Goal: Task Accomplishment & Management: Use online tool/utility

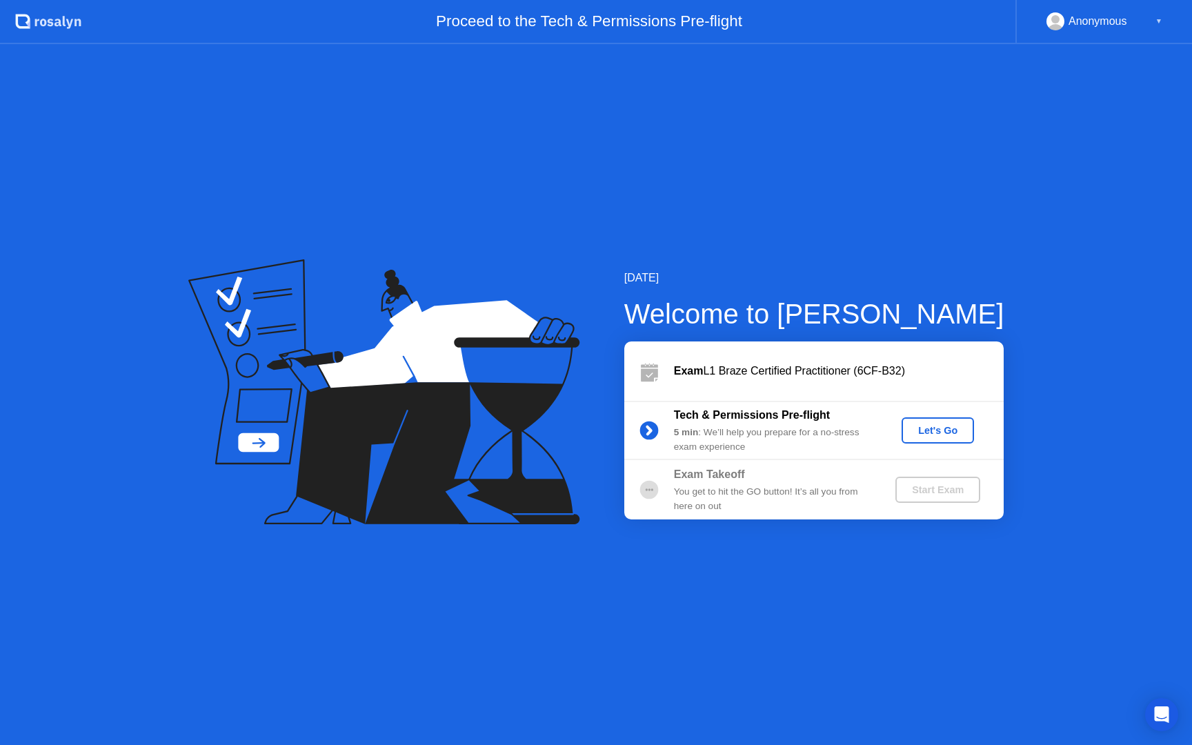
click at [940, 432] on div "Let's Go" at bounding box center [937, 430] width 61 height 11
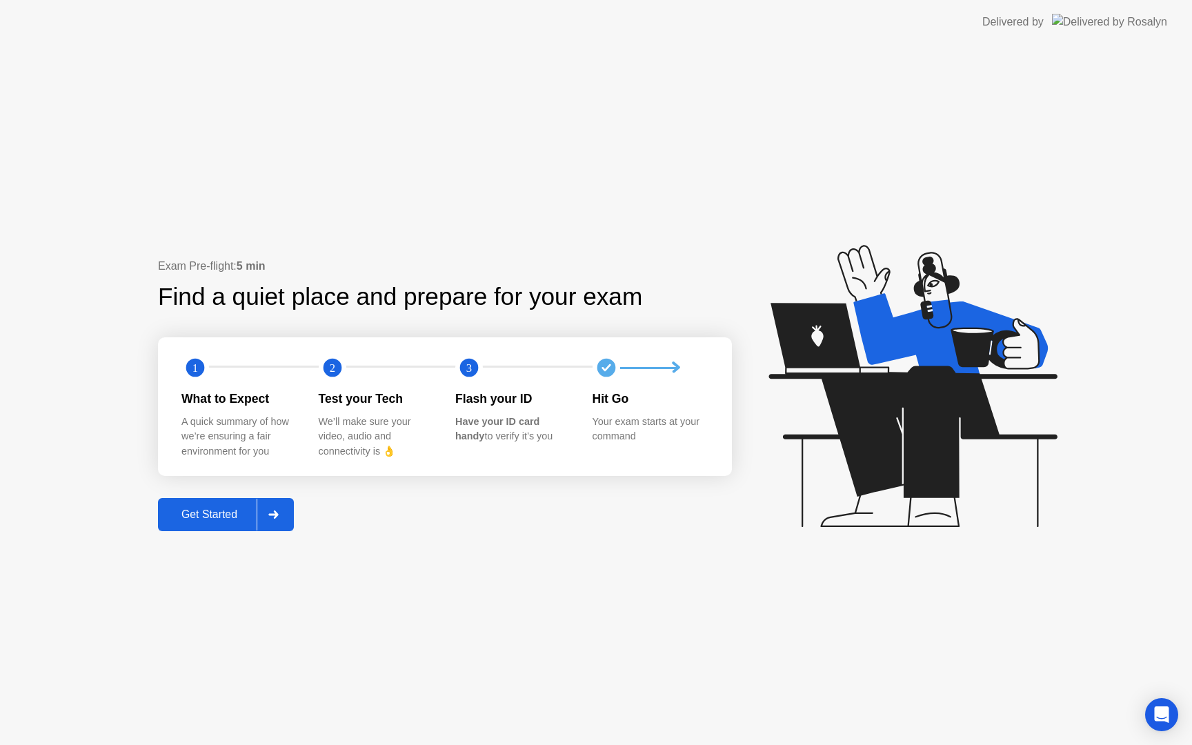
click at [232, 512] on div "Get Started" at bounding box center [209, 515] width 95 height 12
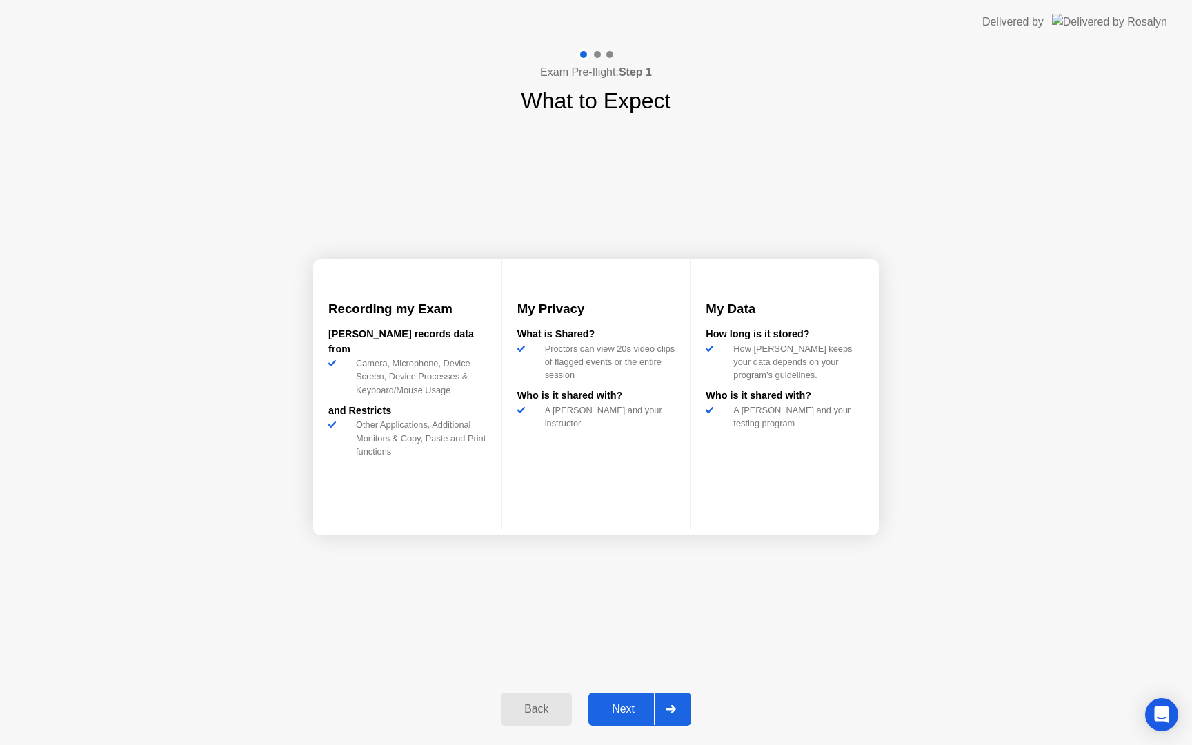
click at [623, 711] on div "Next" at bounding box center [623, 709] width 61 height 12
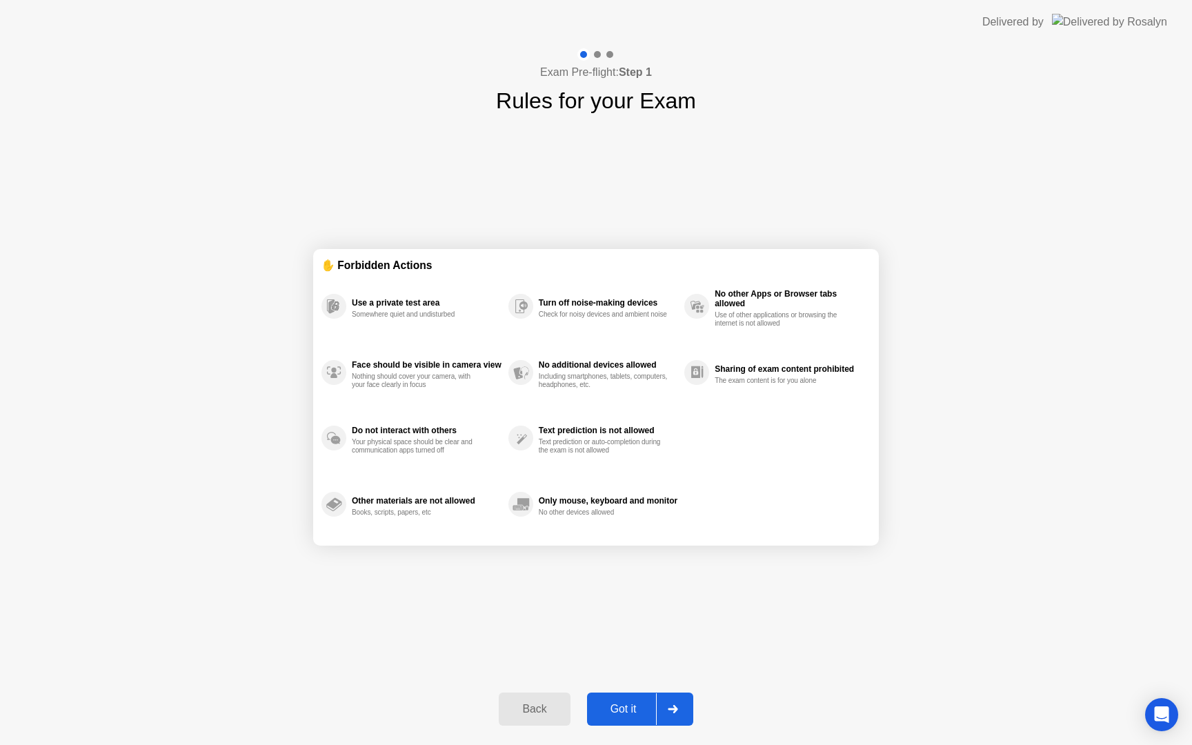
click at [623, 711] on div "Got it" at bounding box center [623, 709] width 65 height 12
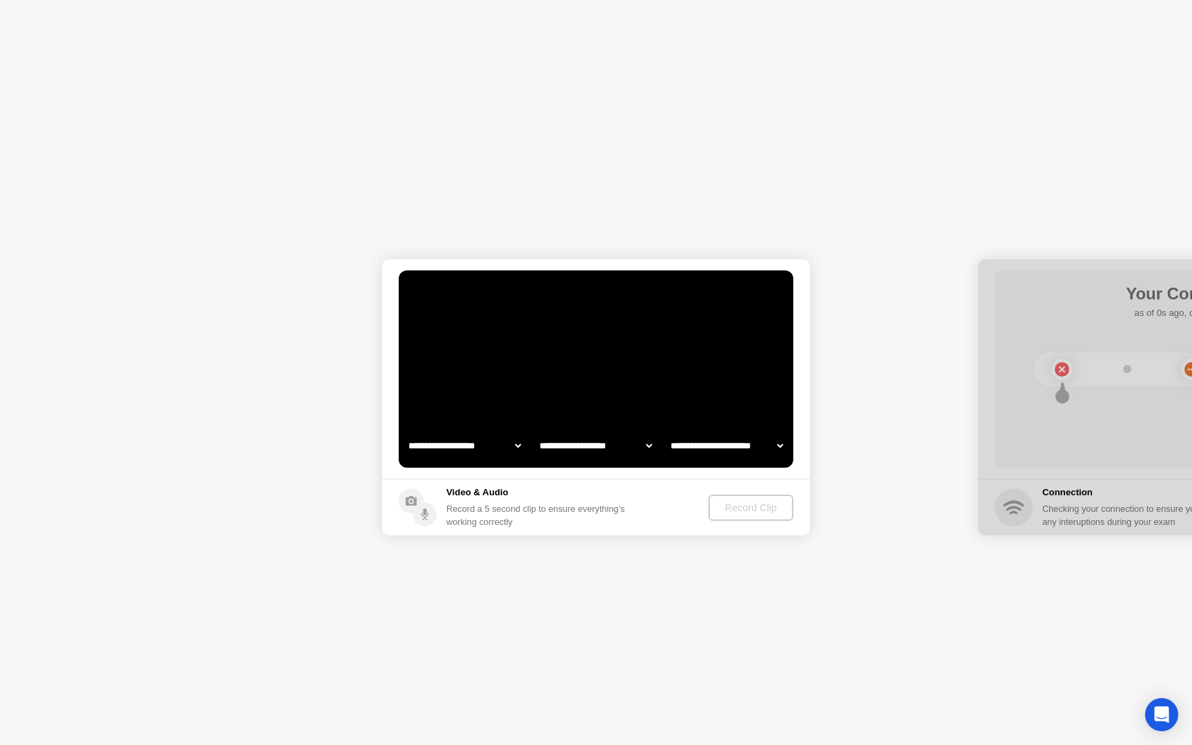
select select "**********"
select select "*******"
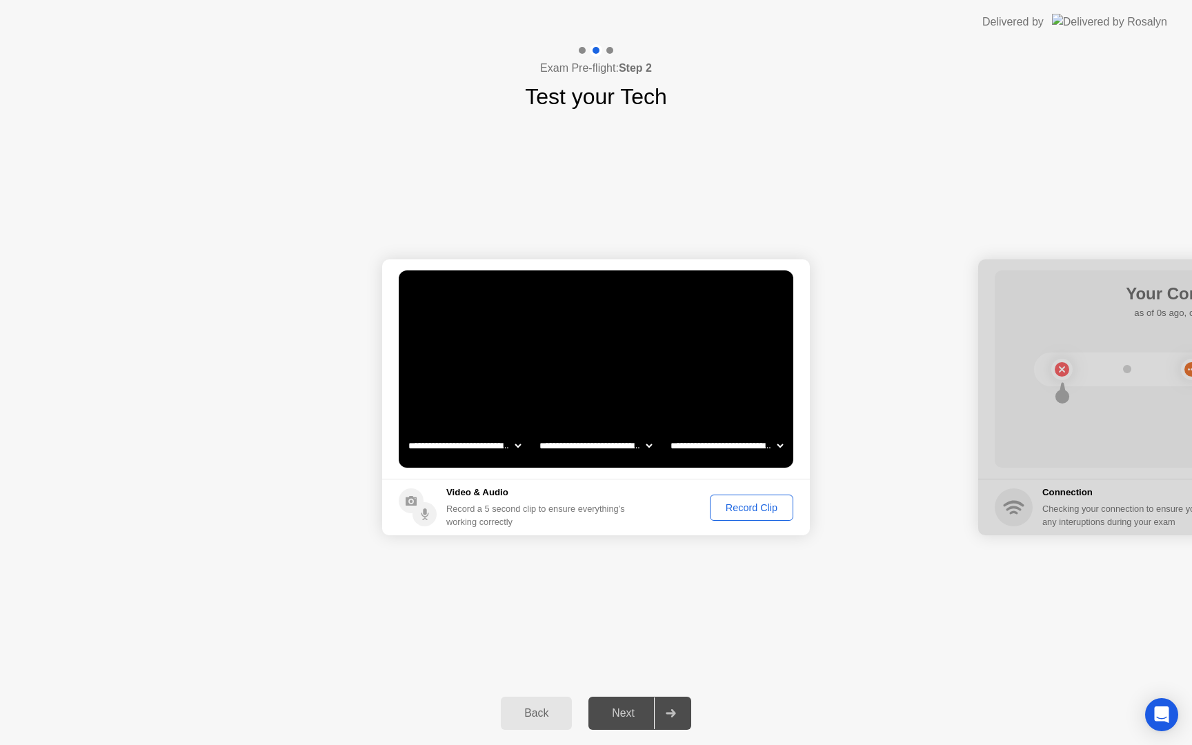
click at [751, 511] on div "Record Clip" at bounding box center [752, 507] width 74 height 11
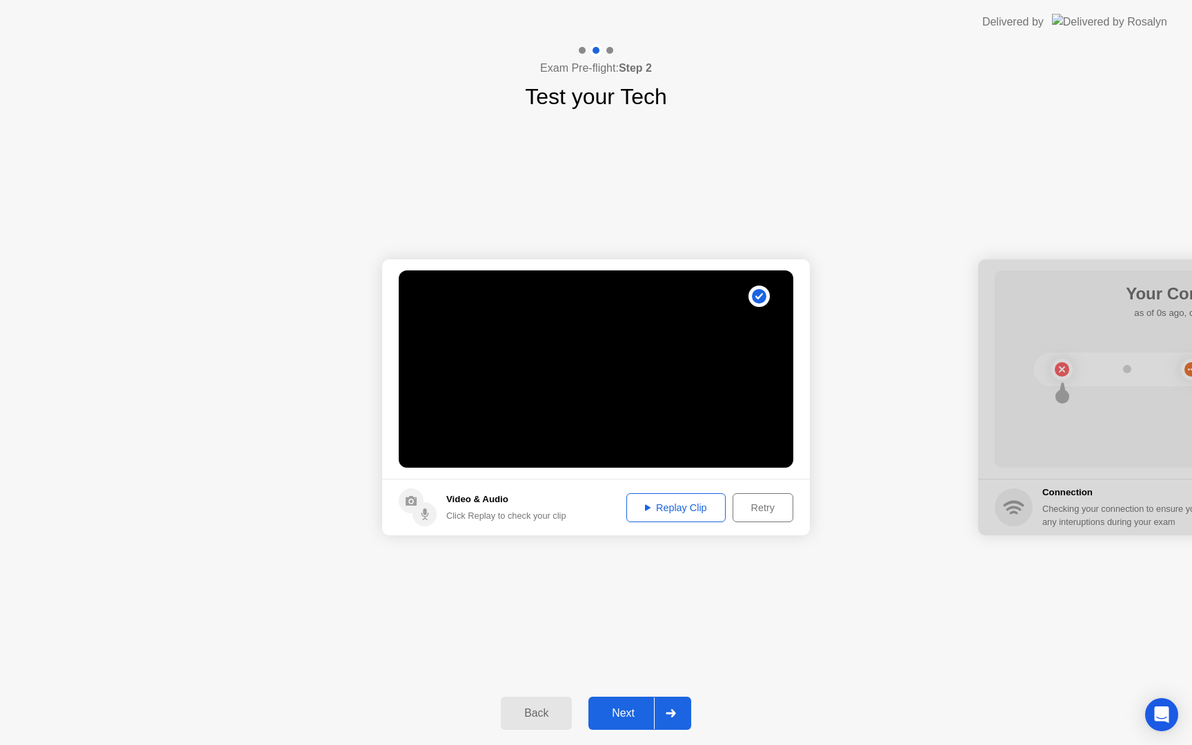
click at [674, 498] on button "Replay Clip" at bounding box center [676, 507] width 99 height 29
click at [679, 507] on div "Replay Clip" at bounding box center [676, 507] width 90 height 11
click at [613, 712] on div "Next" at bounding box center [623, 713] width 61 height 12
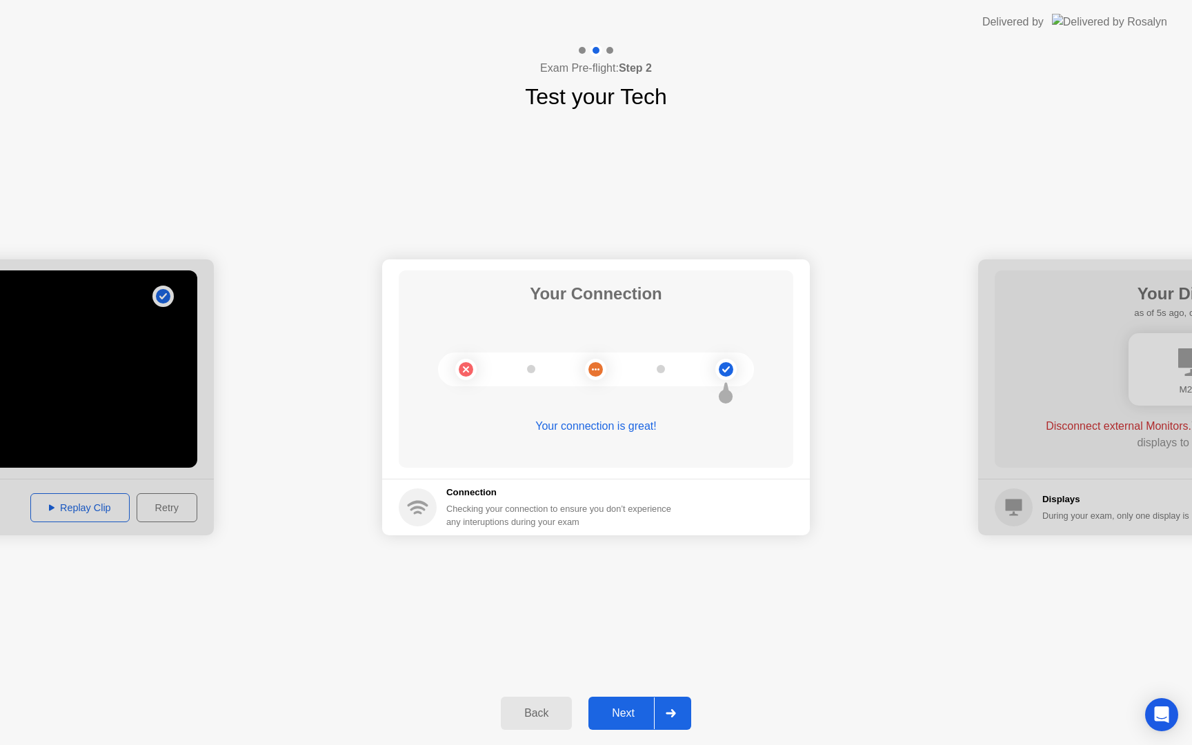
click at [635, 726] on button "Next" at bounding box center [640, 713] width 103 height 33
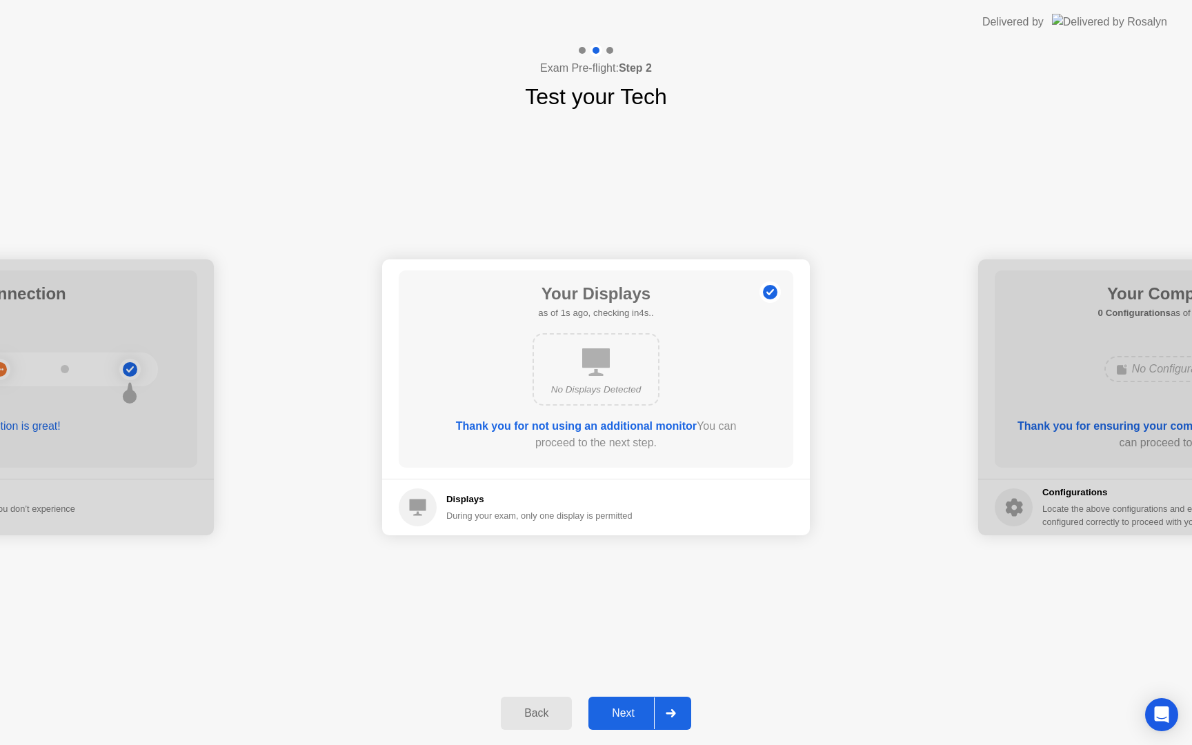
click at [631, 707] on div "Next" at bounding box center [623, 713] width 61 height 12
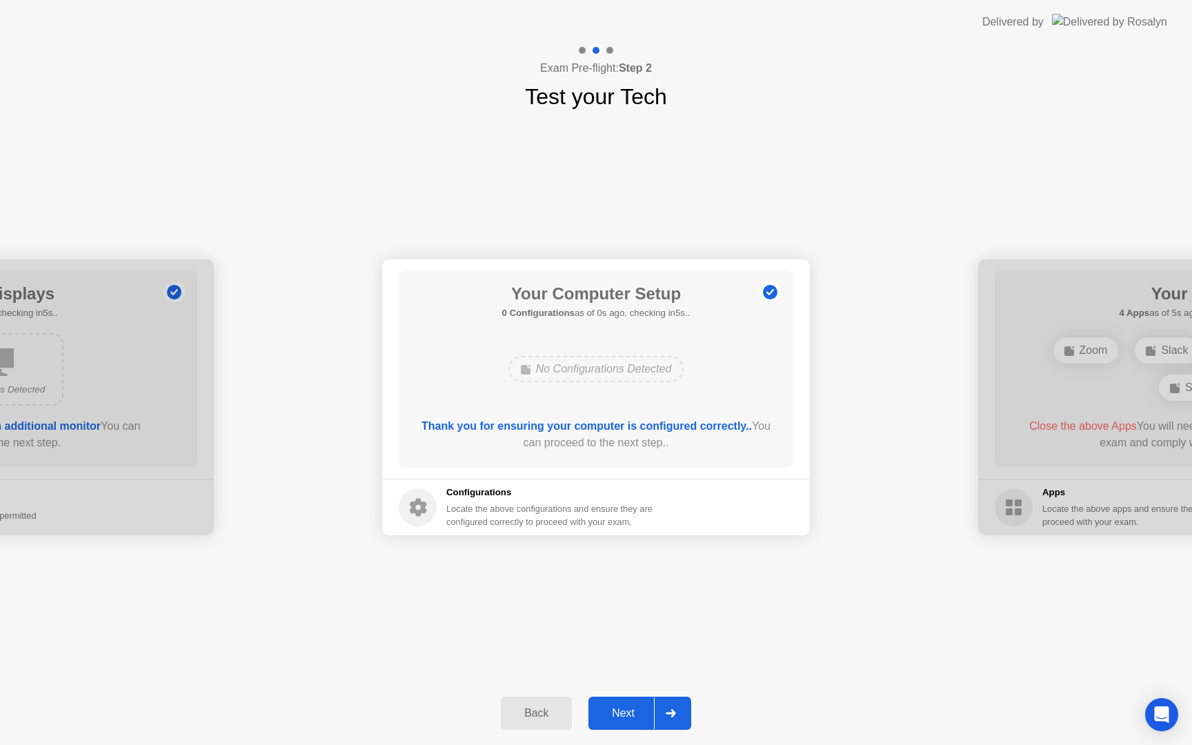
click at [633, 713] on div "Next" at bounding box center [623, 713] width 61 height 12
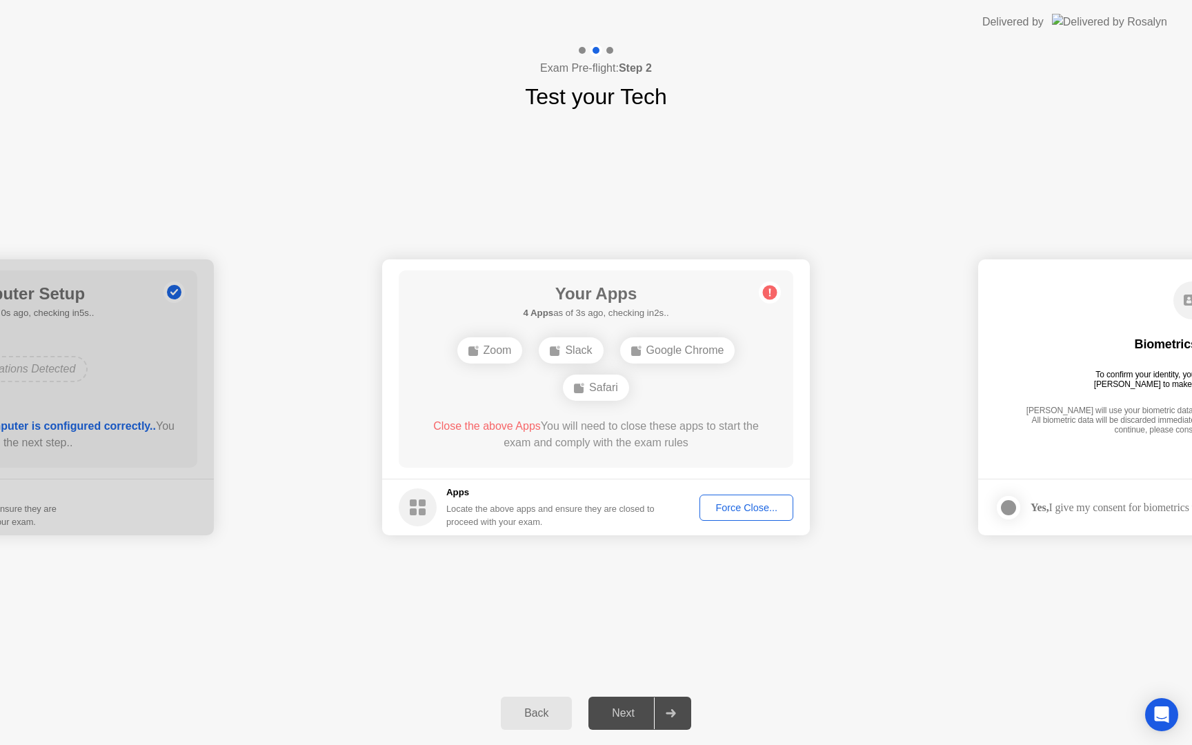
click at [754, 508] on div "Force Close..." at bounding box center [747, 507] width 84 height 11
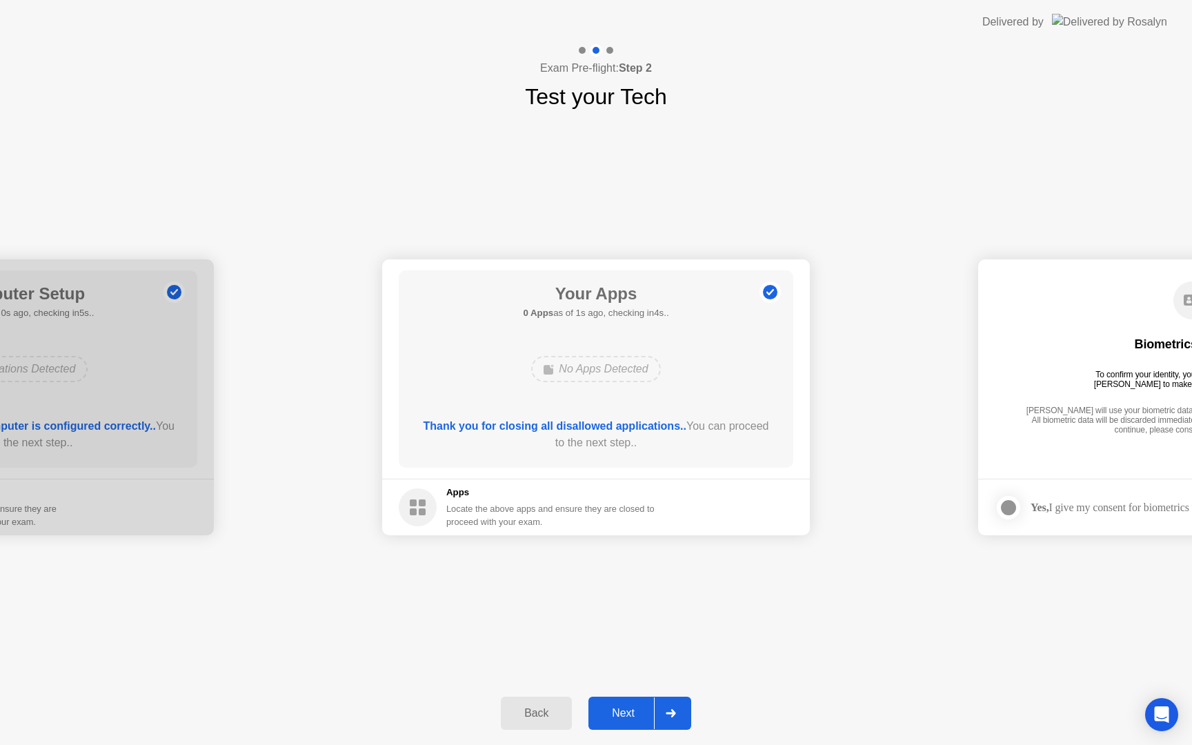
click at [620, 717] on div "Next" at bounding box center [623, 713] width 61 height 12
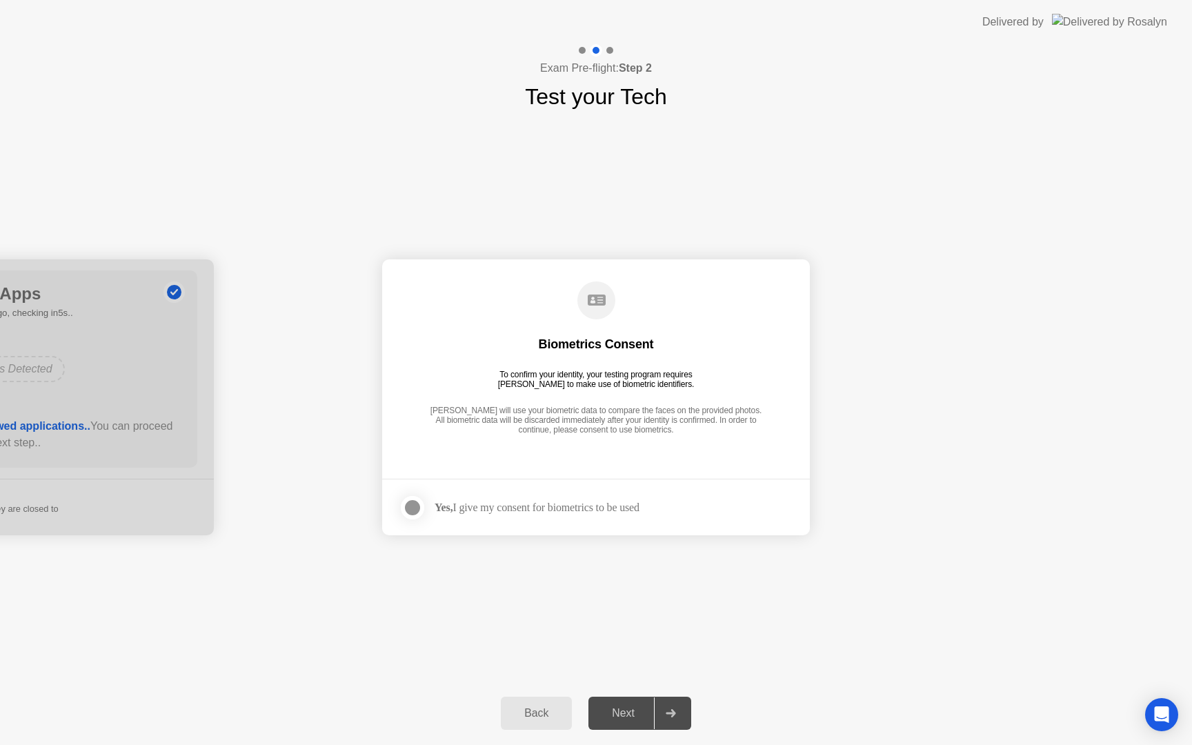
click at [419, 507] on div at bounding box center [412, 508] width 17 height 17
click at [624, 715] on div "Next" at bounding box center [623, 713] width 61 height 12
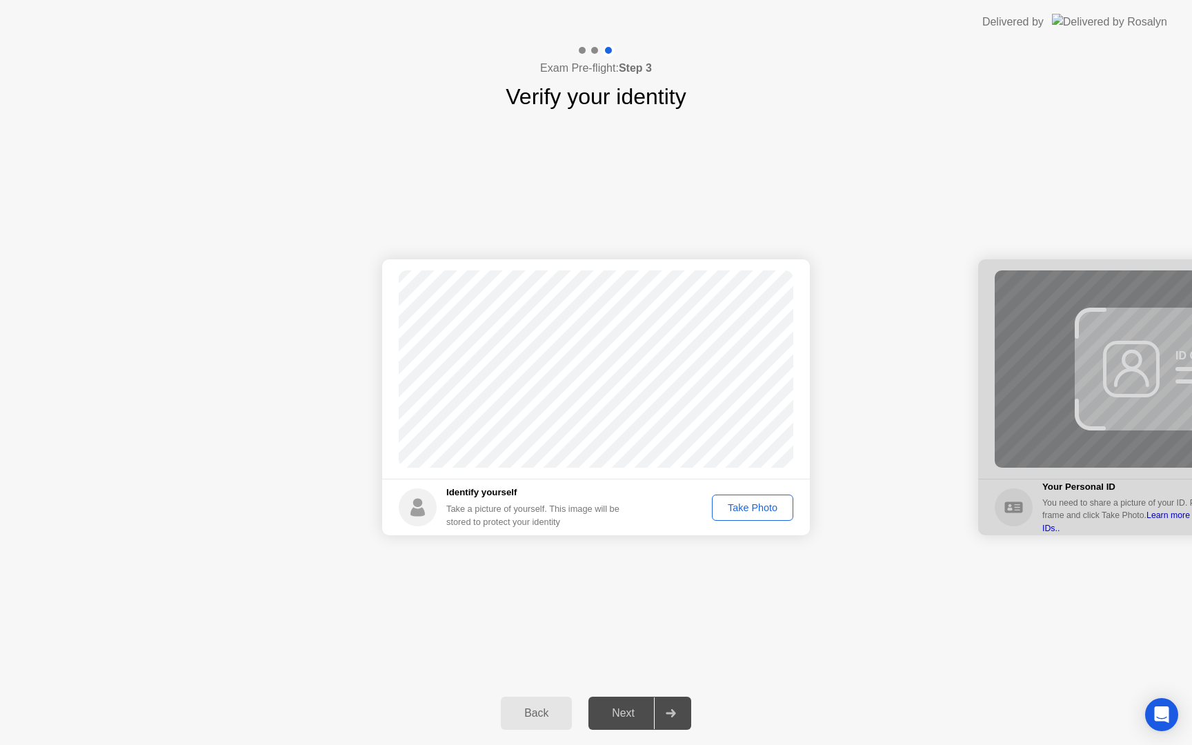
click at [747, 511] on div "Take Photo" at bounding box center [753, 507] width 72 height 11
click at [769, 505] on div "Retake" at bounding box center [762, 507] width 54 height 11
click at [767, 507] on div "Take Photo" at bounding box center [753, 507] width 72 height 11
click at [633, 710] on div "Next" at bounding box center [623, 713] width 61 height 12
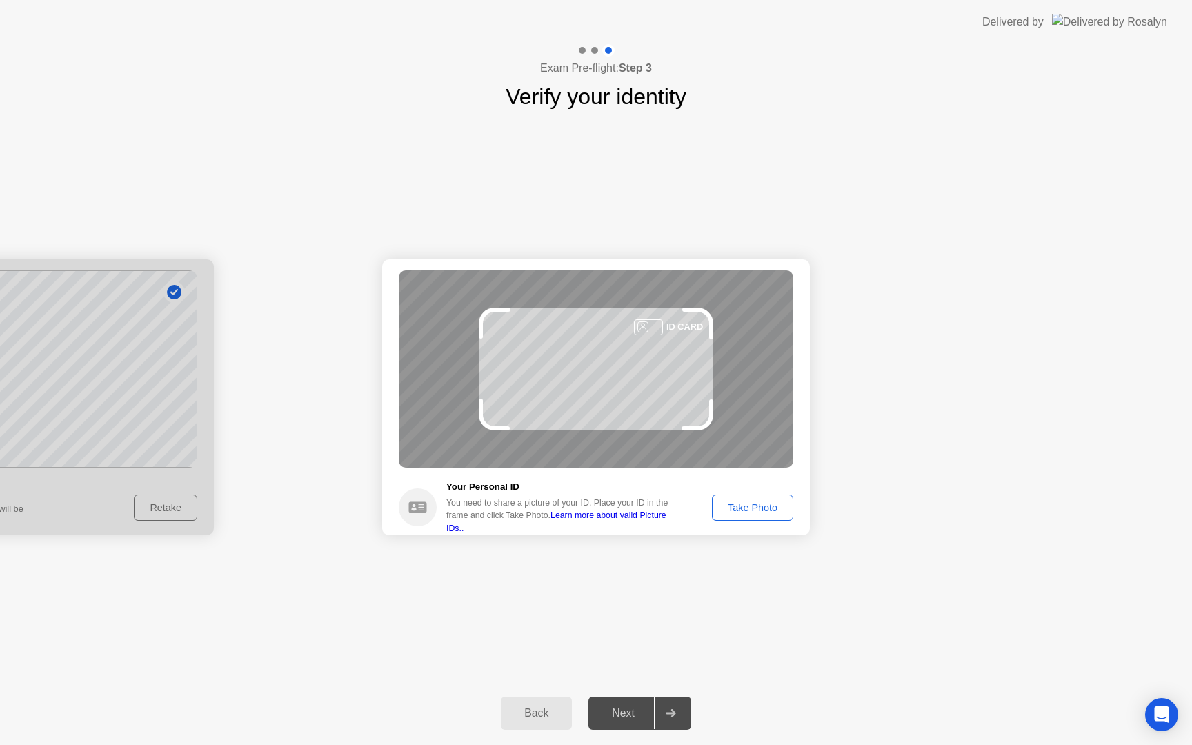
click at [749, 513] on div "Take Photo" at bounding box center [753, 507] width 72 height 11
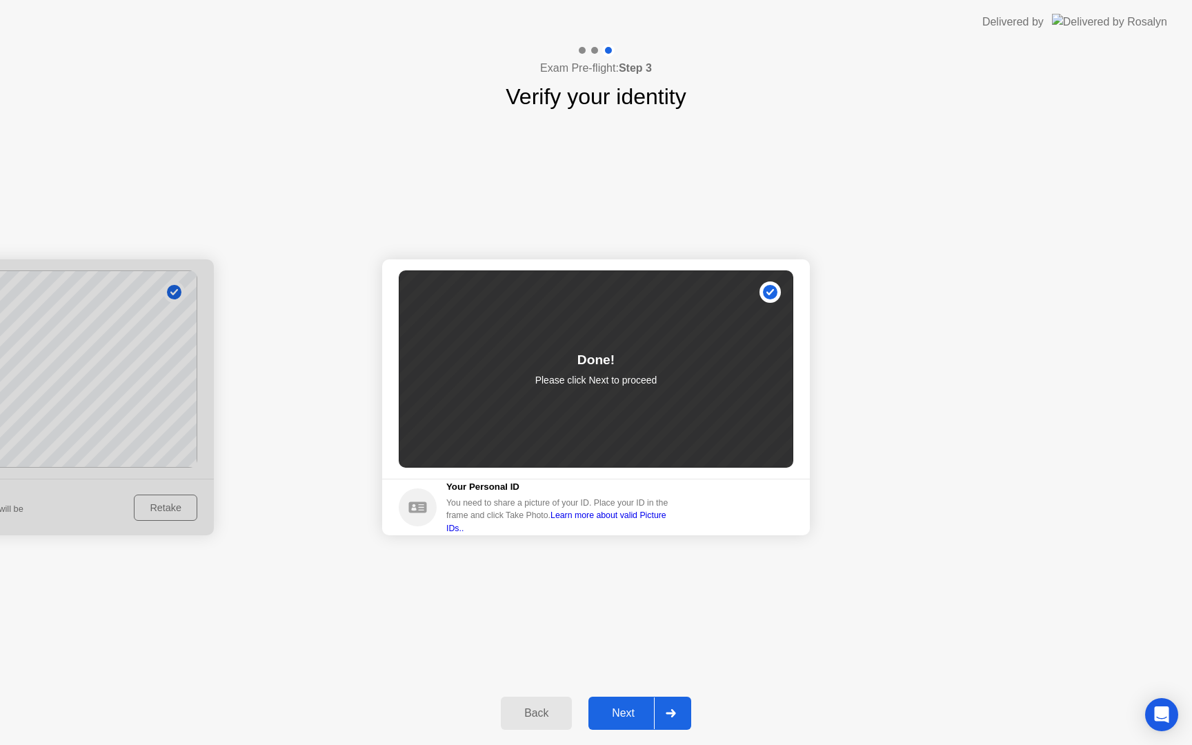
click at [619, 714] on div "Next" at bounding box center [623, 713] width 61 height 12
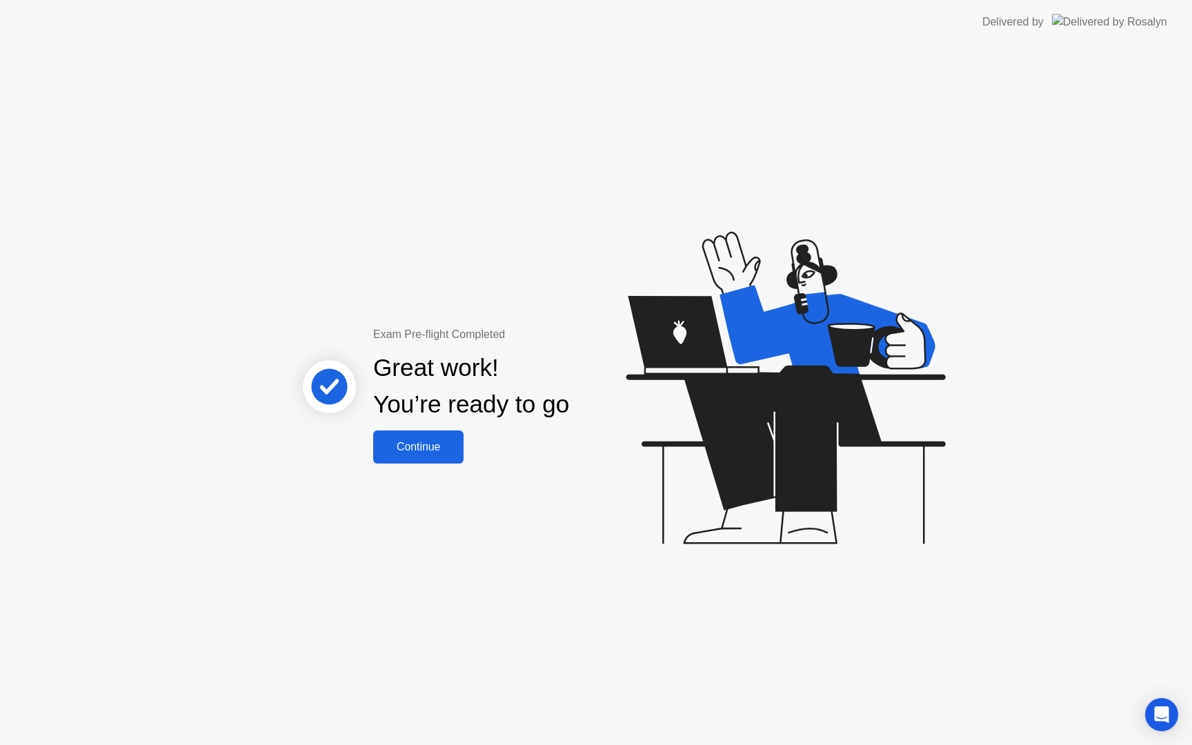
click at [431, 450] on div "Continue" at bounding box center [418, 447] width 82 height 12
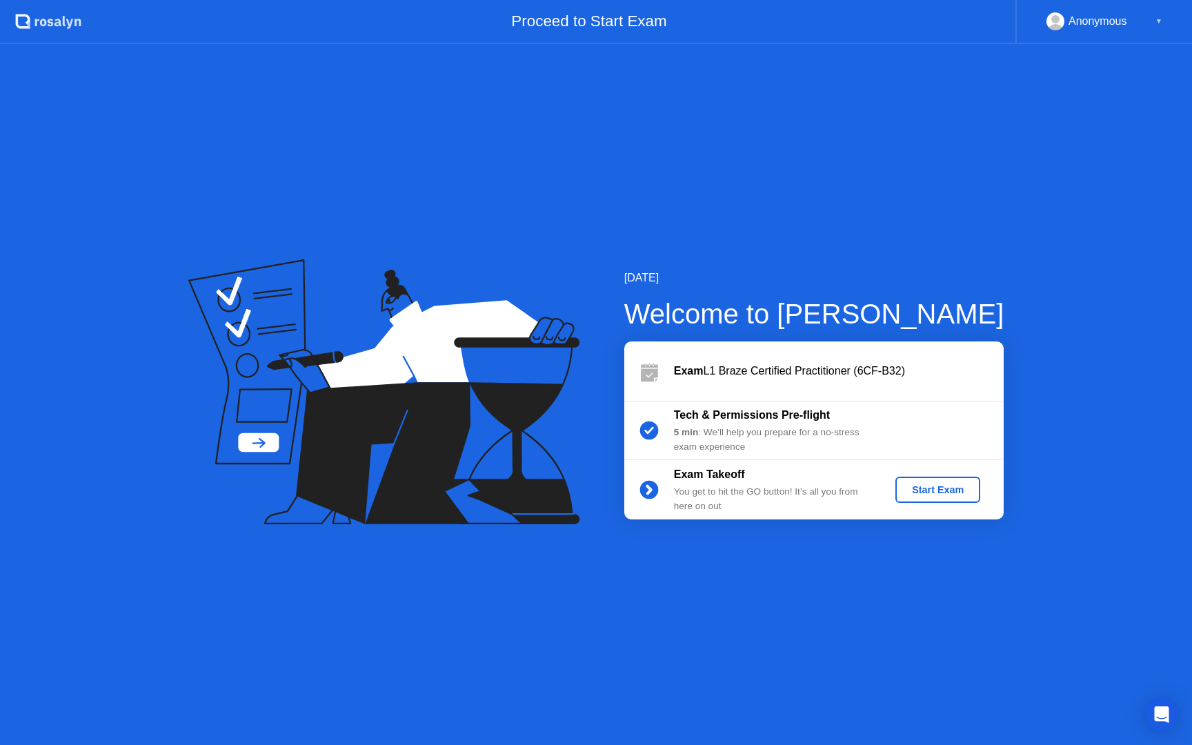
click at [916, 489] on div "Start Exam" at bounding box center [938, 489] width 74 height 11
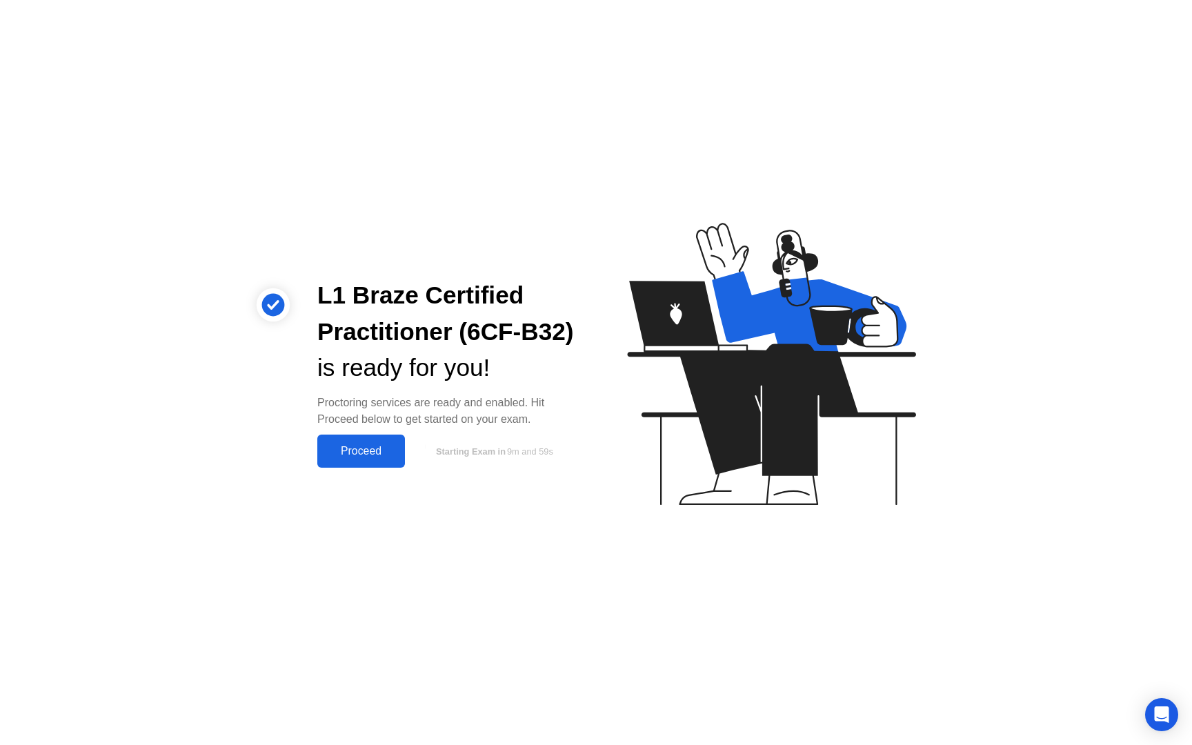
click at [362, 454] on div "Proceed" at bounding box center [361, 451] width 79 height 12
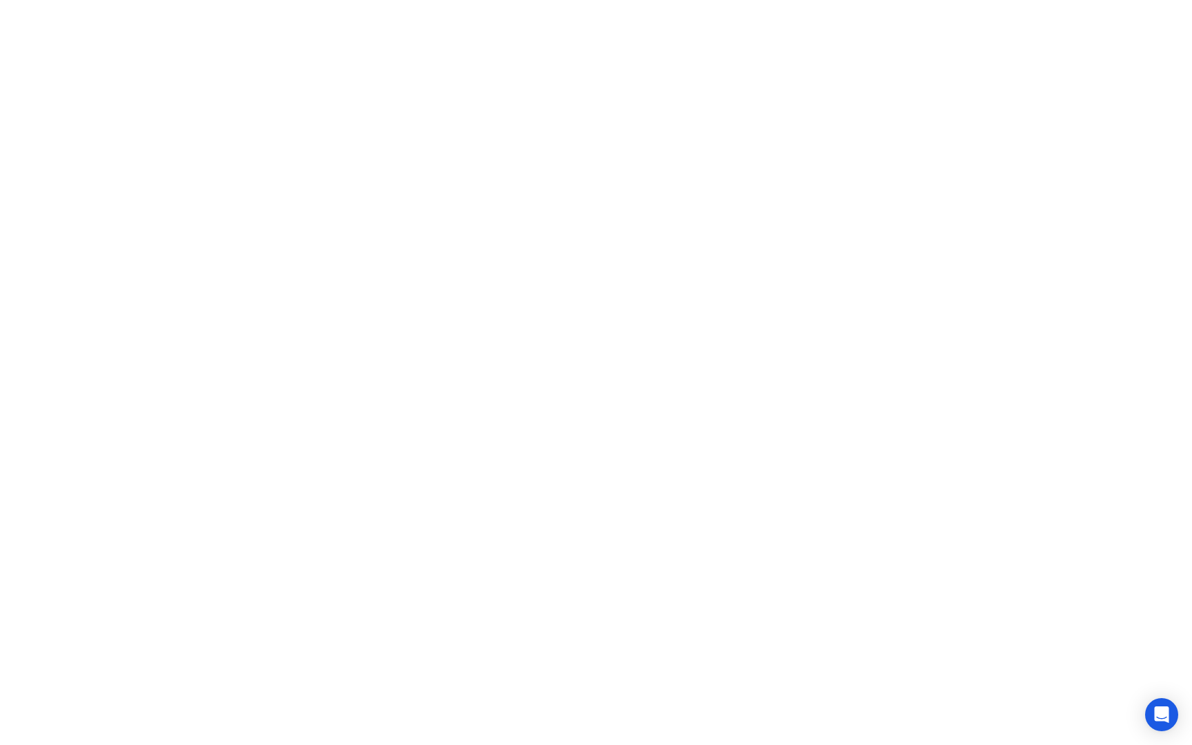
click video
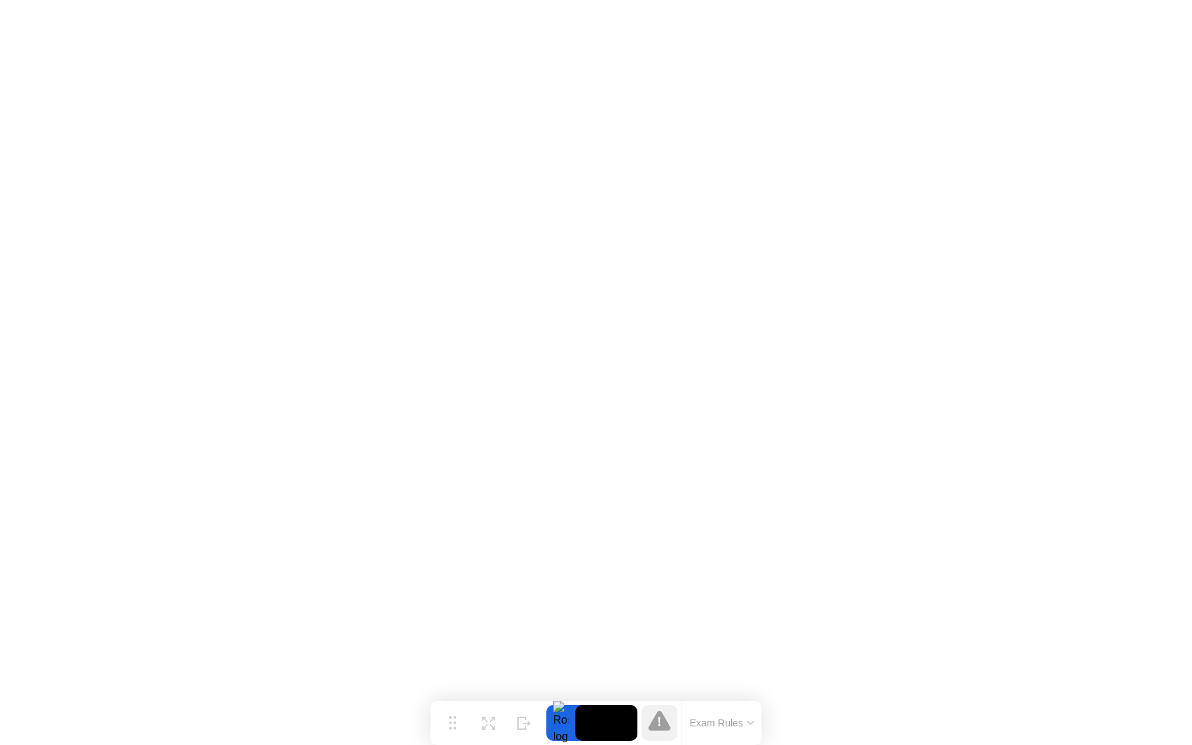
click at [663, 727] on icon at bounding box center [660, 721] width 22 height 20
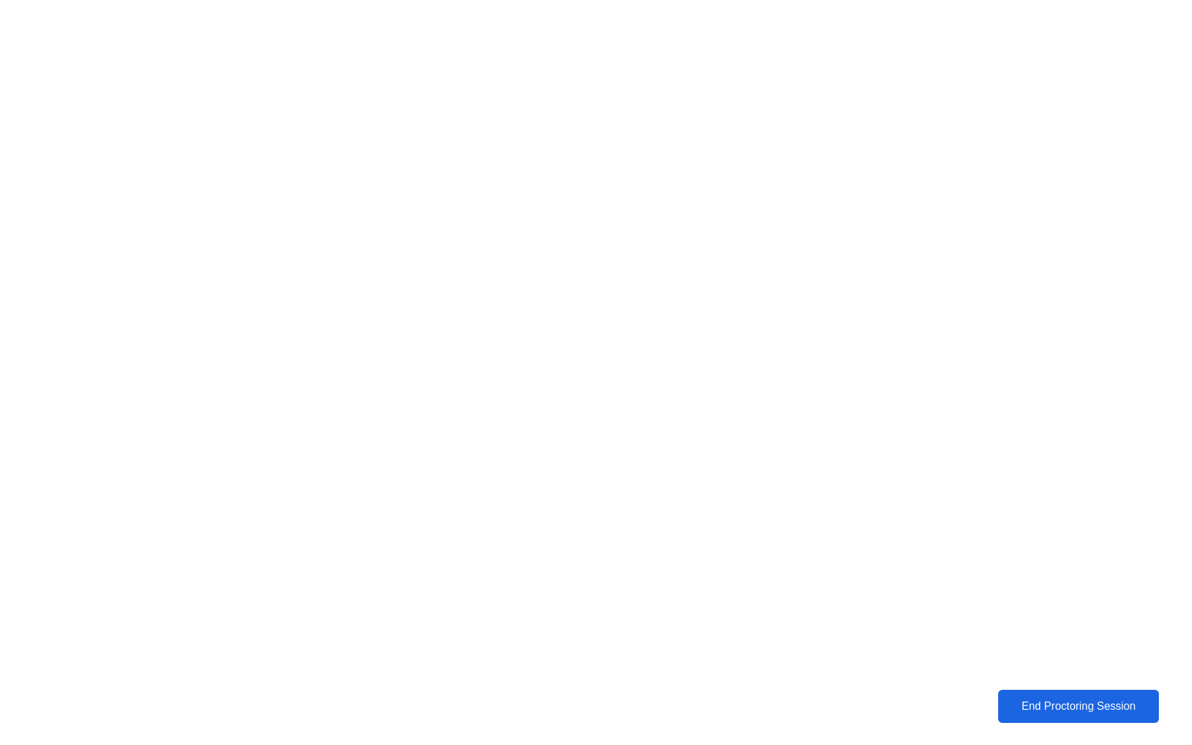
click at [1059, 706] on div "End Proctoring Session" at bounding box center [1079, 706] width 153 height 12
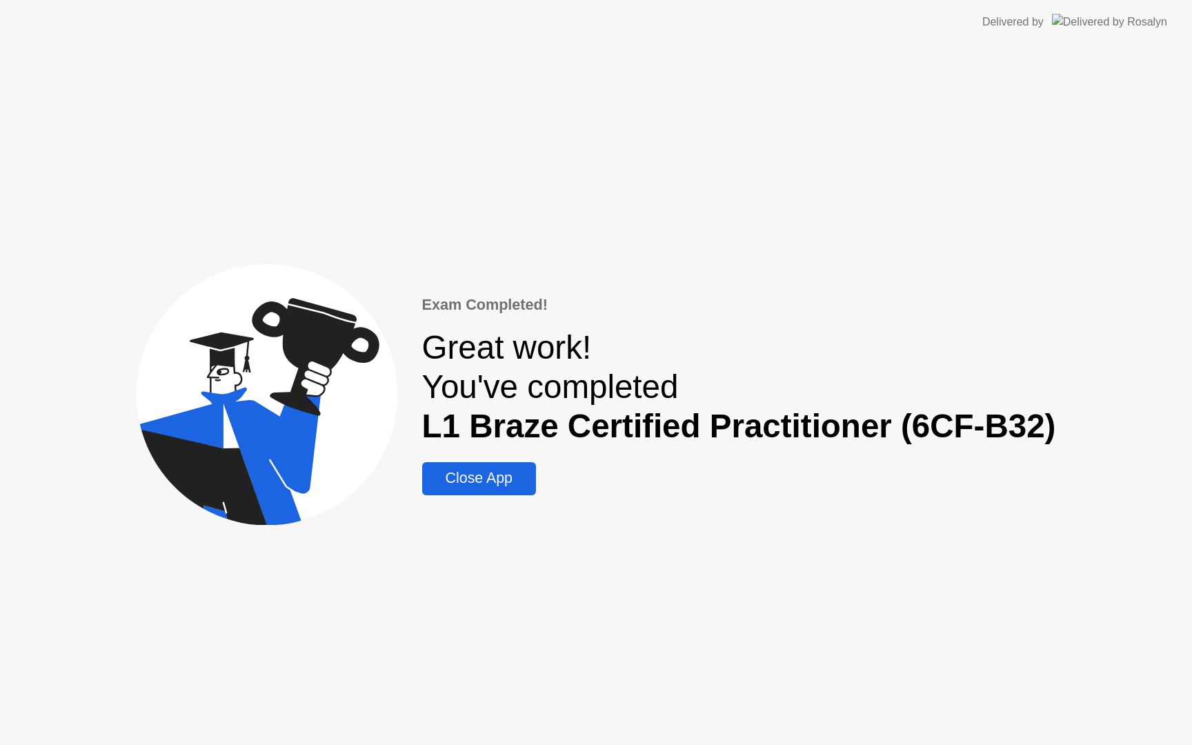
click at [498, 476] on div "Close App" at bounding box center [479, 478] width 106 height 17
